Goal: Task Accomplishment & Management: Understand process/instructions

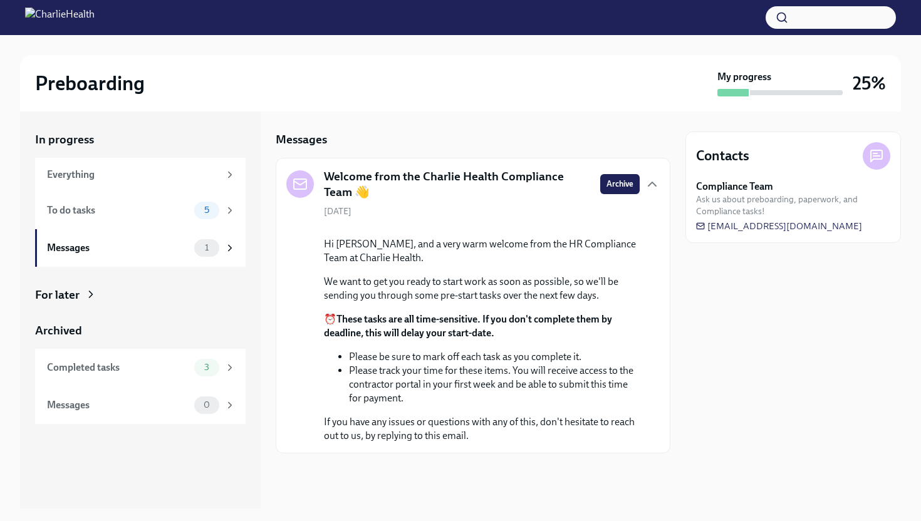
scroll to position [76, 0]
click at [224, 209] on icon at bounding box center [229, 210] width 11 height 11
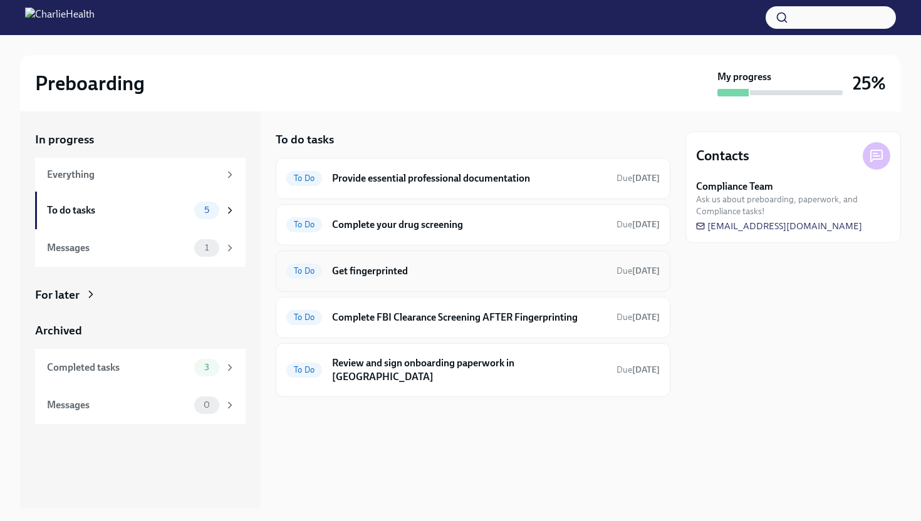
click at [431, 274] on h6 "Get fingerprinted" at bounding box center [469, 271] width 274 height 14
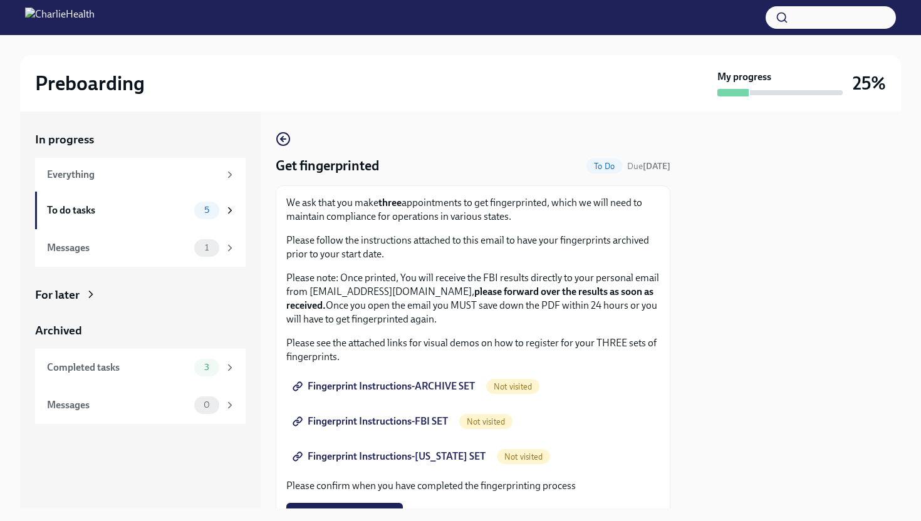
click at [361, 298] on p "Please note: Once printed, You will receive the FBI results directly to your pe…" at bounding box center [472, 298] width 373 height 55
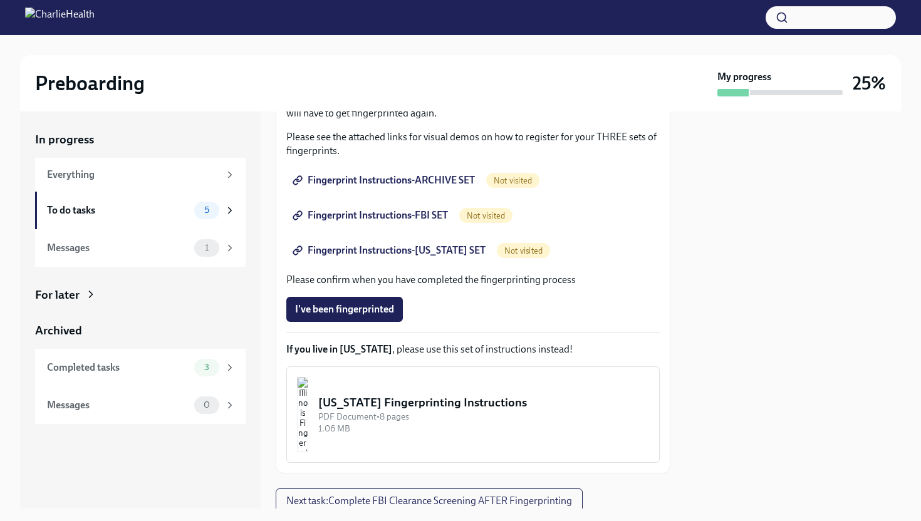
scroll to position [251, 0]
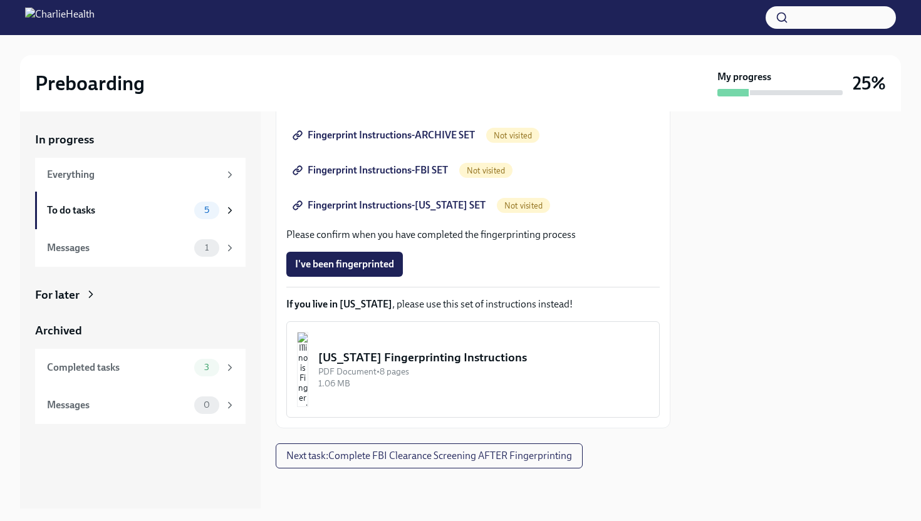
click at [308, 376] on img "button" at bounding box center [302, 369] width 11 height 75
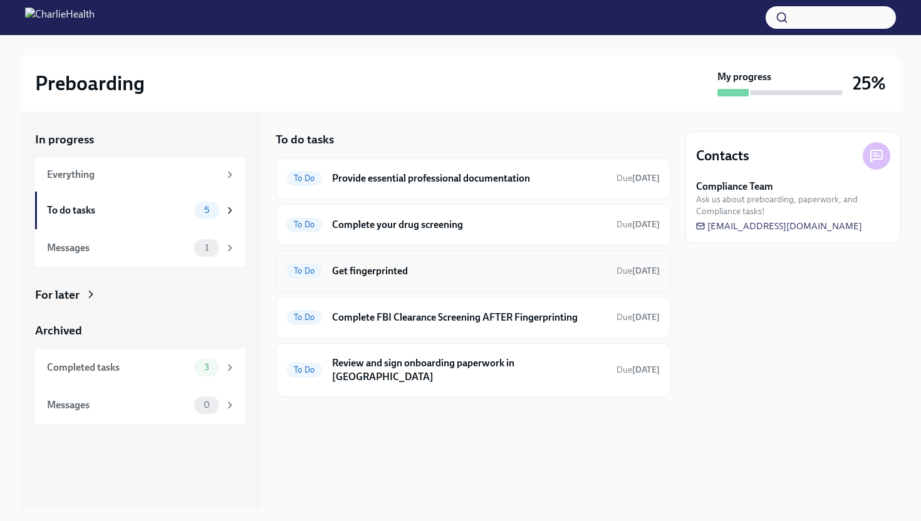
click at [442, 275] on h6 "Get fingerprinted" at bounding box center [469, 271] width 274 height 14
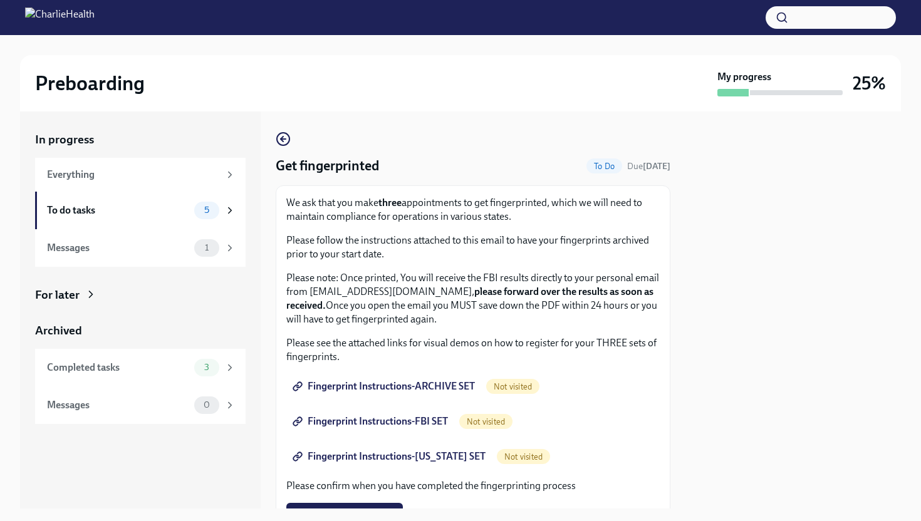
click at [601, 387] on div "Fingerprint Instructions-ARCHIVE SET Not visited" at bounding box center [472, 386] width 373 height 25
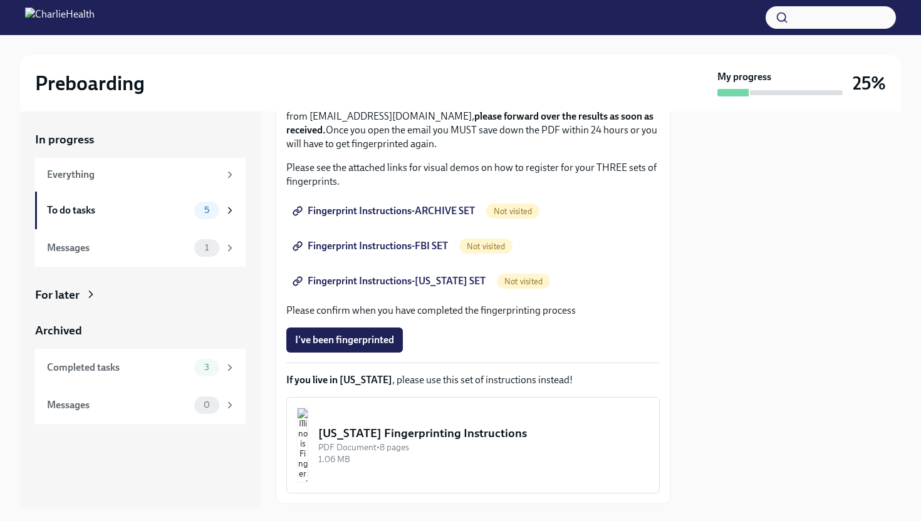
scroll to position [150, 0]
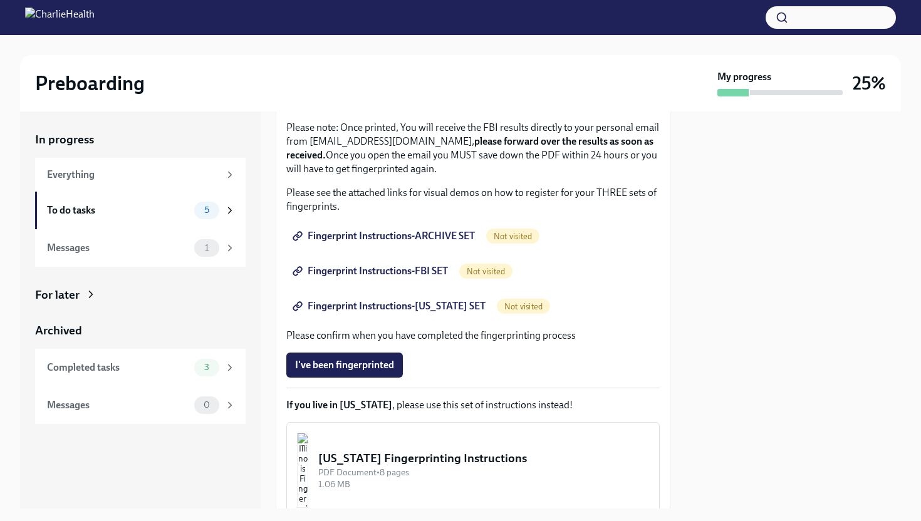
click at [438, 233] on span "Fingerprint Instructions-ARCHIVE SET" at bounding box center [385, 236] width 180 height 13
